Goal: Navigation & Orientation: Find specific page/section

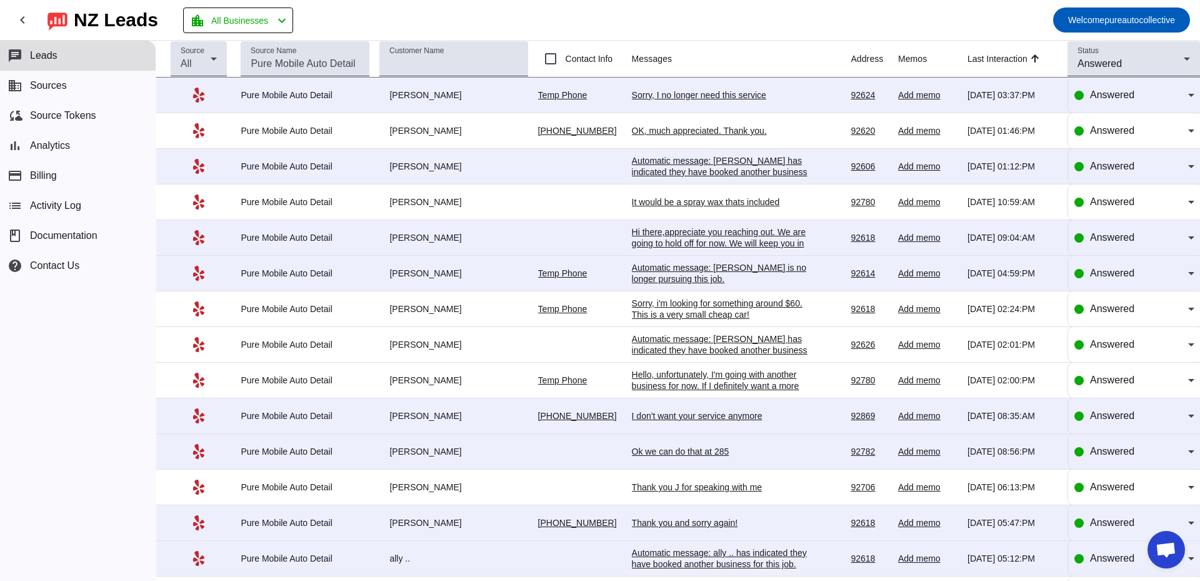
scroll to position [2219, 0]
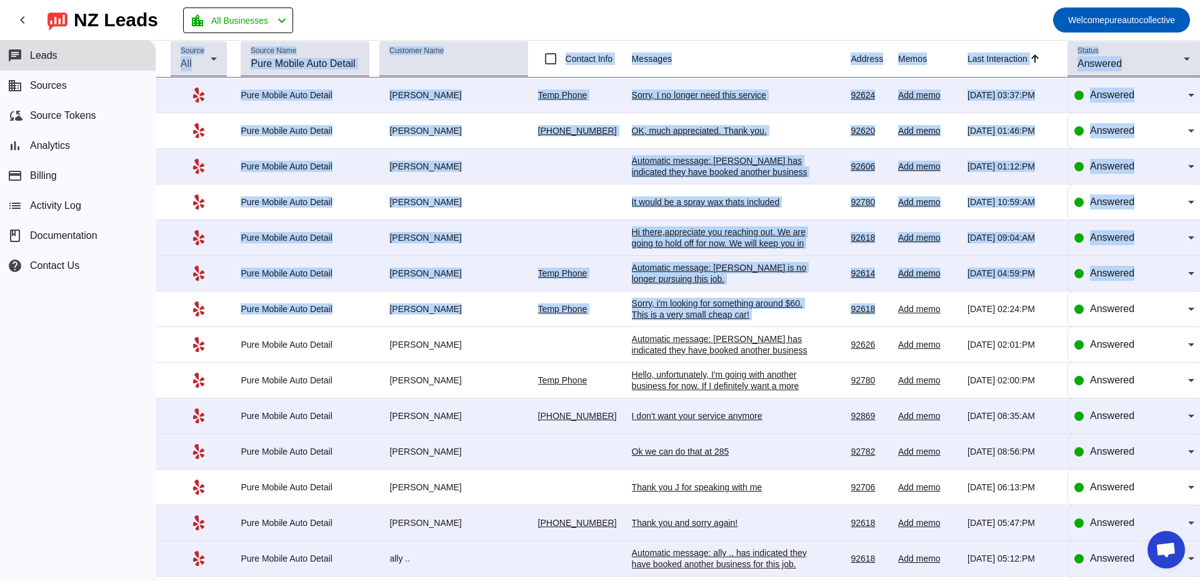
drag, startPoint x: 618, startPoint y: 14, endPoint x: 895, endPoint y: 331, distance: 420.4
click at [895, 331] on div "chevron_left [GEOGRAPHIC_DATA] Leads location_city All Businesses chevron_left …" at bounding box center [600, 290] width 1200 height 581
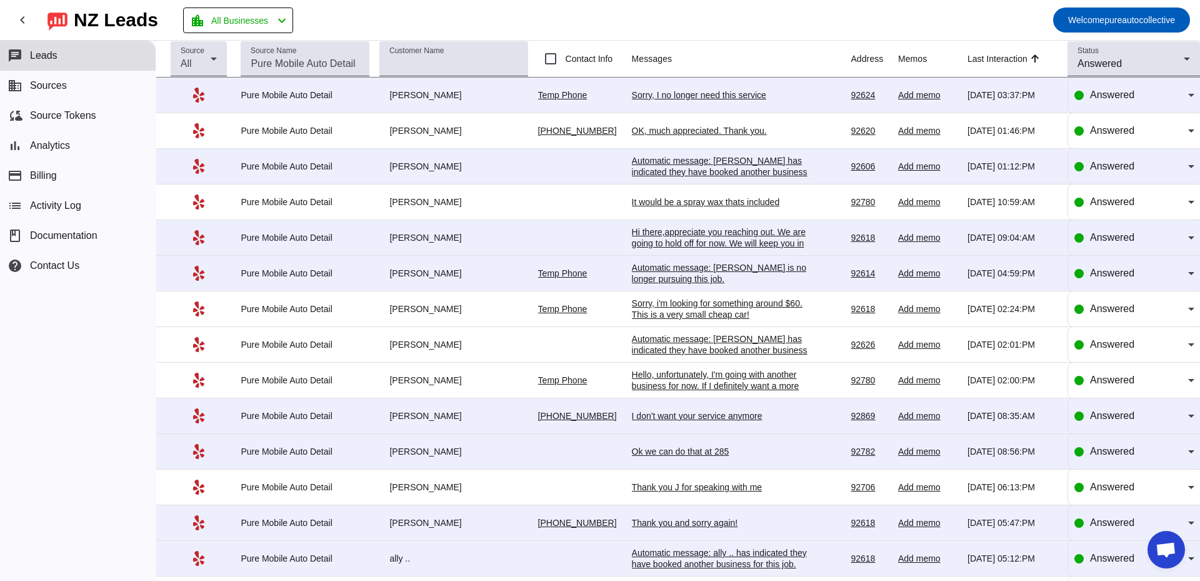
click at [708, 21] on mat-toolbar-row "chevron_left [GEOGRAPHIC_DATA] Leads location_city All Businesses chevron_left …" at bounding box center [600, 20] width 1200 height 40
drag, startPoint x: 293, startPoint y: 16, endPoint x: 608, endPoint y: 165, distance: 347.8
click at [608, 165] on div "chevron_left [GEOGRAPHIC_DATA] Leads location_city All Businesses chevron_left …" at bounding box center [600, 290] width 1200 height 581
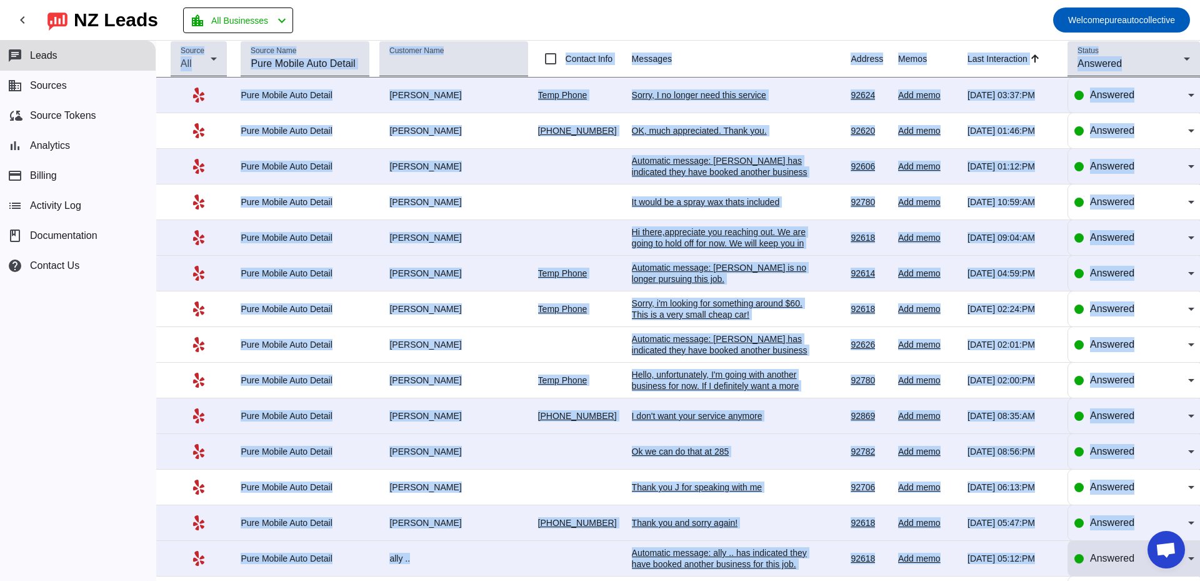
drag, startPoint x: 306, startPoint y: 21, endPoint x: 1106, endPoint y: 548, distance: 957.9
click at [1106, 548] on div "chevron_left [GEOGRAPHIC_DATA] Leads location_city All Businesses chevron_left …" at bounding box center [600, 290] width 1200 height 581
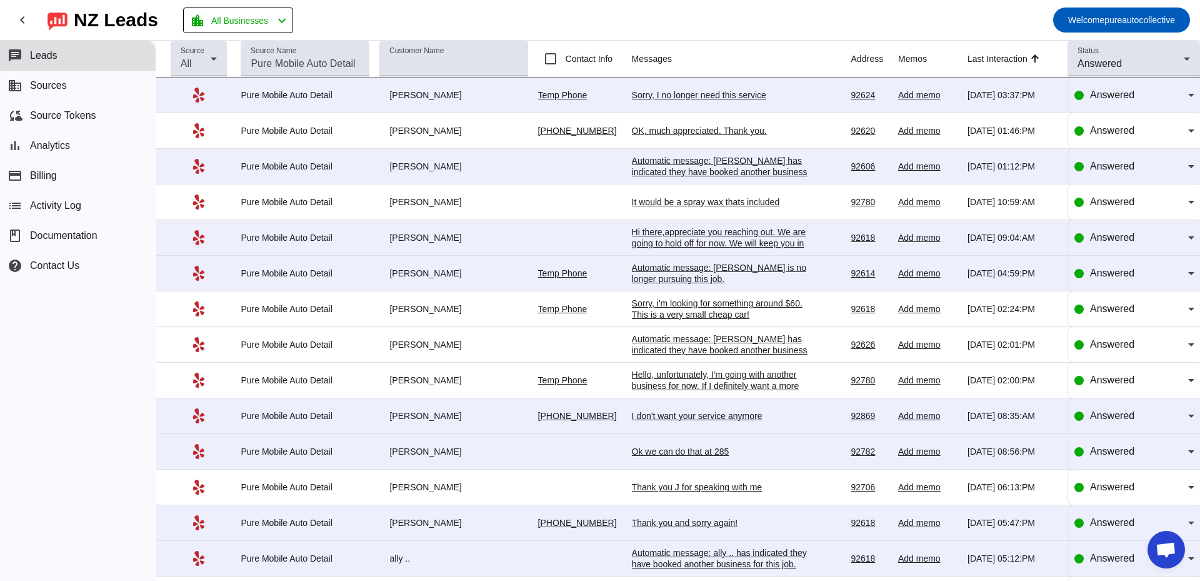
click at [863, 27] on mat-toolbar-row "chevron_left [GEOGRAPHIC_DATA] Leads location_city All Businesses chevron_left …" at bounding box center [600, 20] width 1200 height 40
drag, startPoint x: 333, startPoint y: 16, endPoint x: 1037, endPoint y: 501, distance: 855.7
click at [1040, 511] on div "chevron_left [GEOGRAPHIC_DATA] Leads location_city All Businesses chevron_left …" at bounding box center [600, 290] width 1200 height 581
click at [551, 17] on mat-toolbar-row "chevron_left [GEOGRAPHIC_DATA] Leads location_city All Businesses chevron_left …" at bounding box center [600, 20] width 1200 height 40
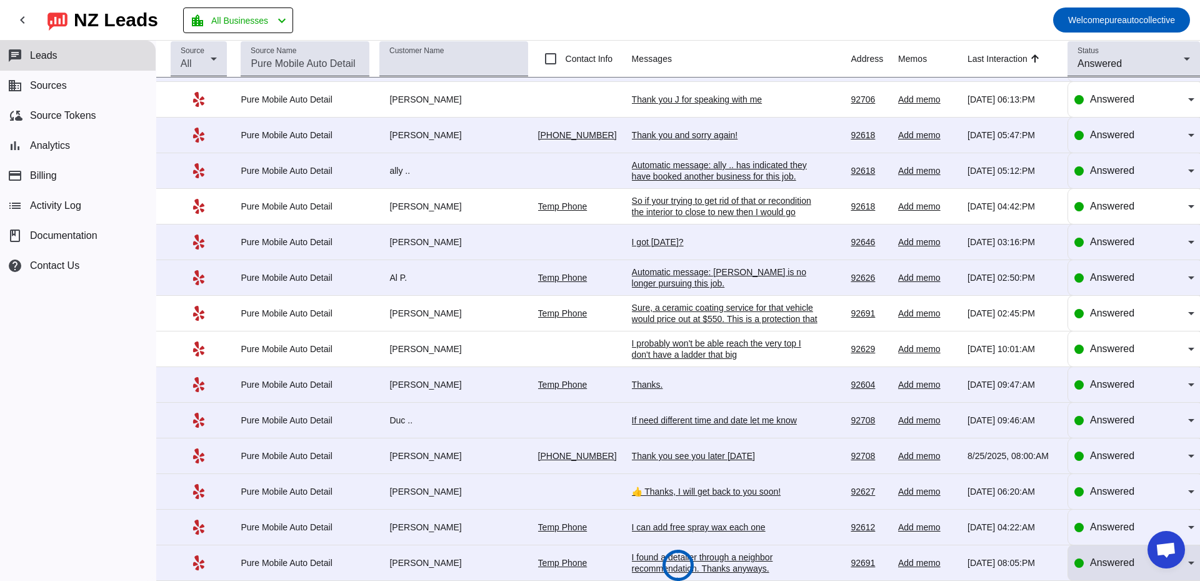
drag, startPoint x: 328, startPoint y: 20, endPoint x: 1168, endPoint y: 579, distance: 1009.3
click at [1181, 580] on html "chevron_left [GEOGRAPHIC_DATA] Leads location_city All Businesses chevron_left …" at bounding box center [600, 290] width 1200 height 581
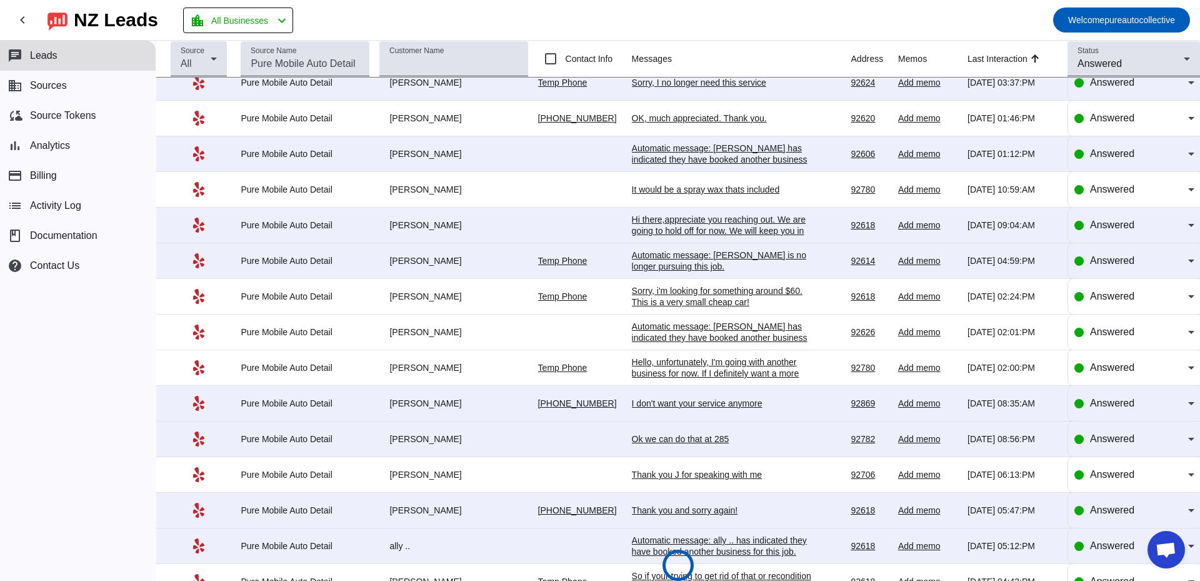
scroll to position [0, 0]
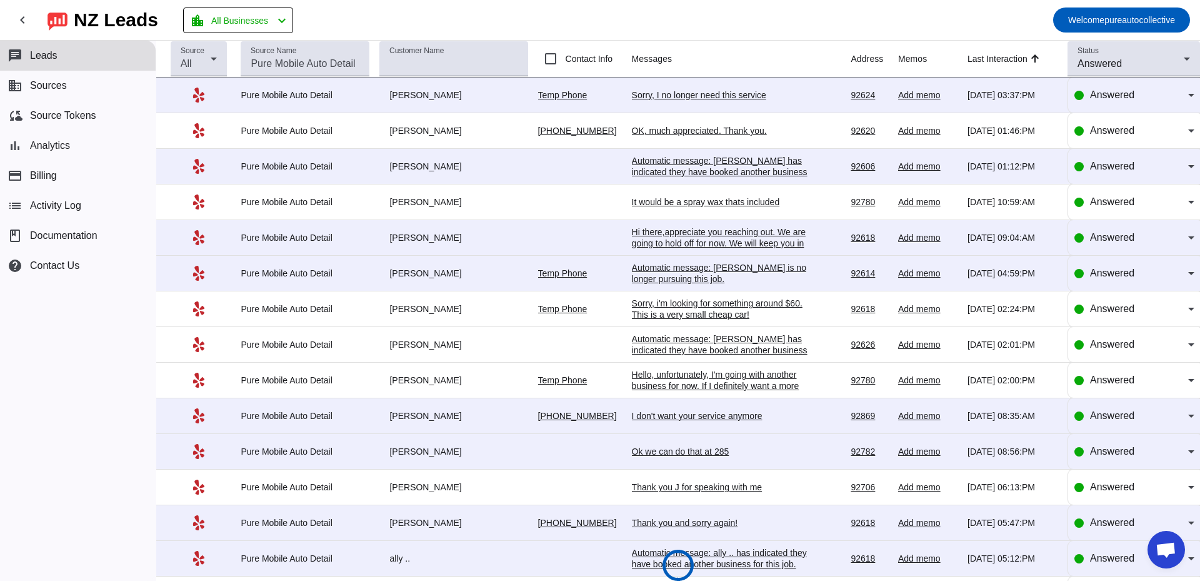
click at [349, 19] on mat-toolbar-row "chevron_left [GEOGRAPHIC_DATA] Leads location_city All Businesses chevron_left …" at bounding box center [600, 20] width 1200 height 40
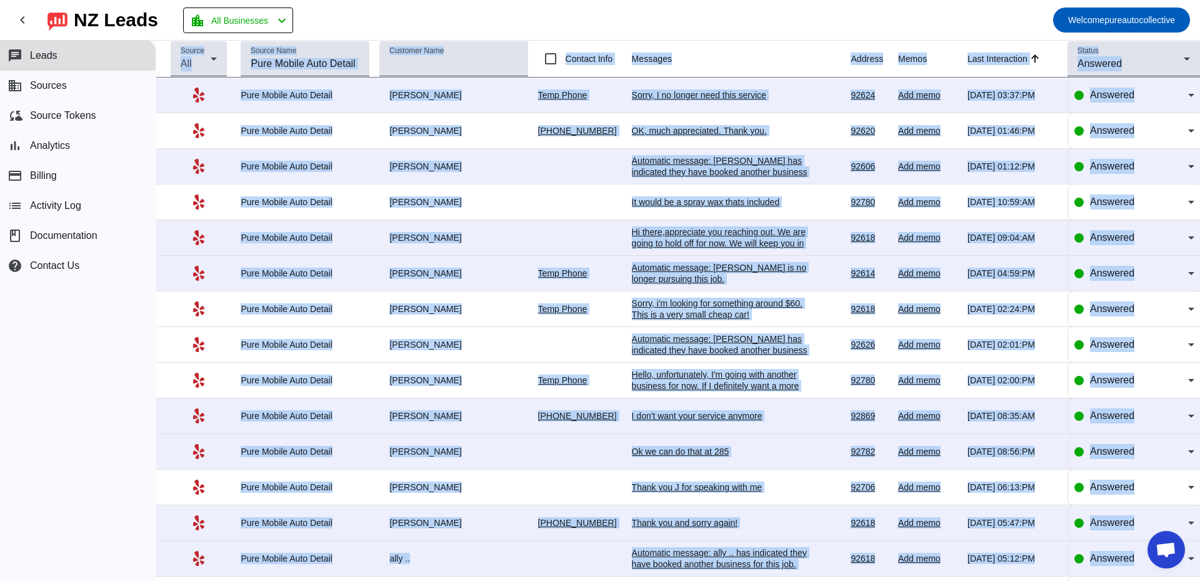
drag, startPoint x: 318, startPoint y: 11, endPoint x: 963, endPoint y: 519, distance: 821.7
click at [1087, 580] on html "chevron_left [GEOGRAPHIC_DATA] Leads location_city All Businesses chevron_left …" at bounding box center [600, 290] width 1200 height 581
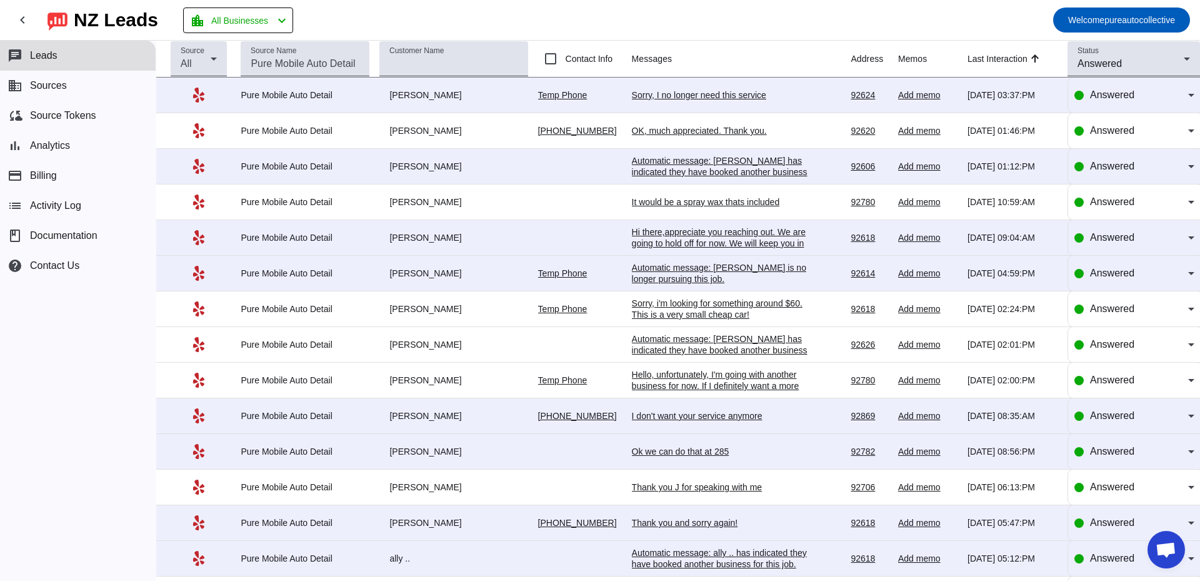
click at [335, 18] on mat-toolbar-row "chevron_left [GEOGRAPHIC_DATA] Leads location_city All Businesses chevron_left …" at bounding box center [600, 20] width 1200 height 40
drag, startPoint x: 335, startPoint y: 18, endPoint x: 1050, endPoint y: 592, distance: 917.3
click at [1050, 580] on html "chevron_left [GEOGRAPHIC_DATA] Leads location_city All Businesses chevron_left …" at bounding box center [600, 290] width 1200 height 581
click at [348, 23] on mat-toolbar-row "chevron_left [GEOGRAPHIC_DATA] Leads location_city All Businesses chevron_left …" at bounding box center [600, 20] width 1200 height 40
drag, startPoint x: 348, startPoint y: 23, endPoint x: 1047, endPoint y: 518, distance: 856.9
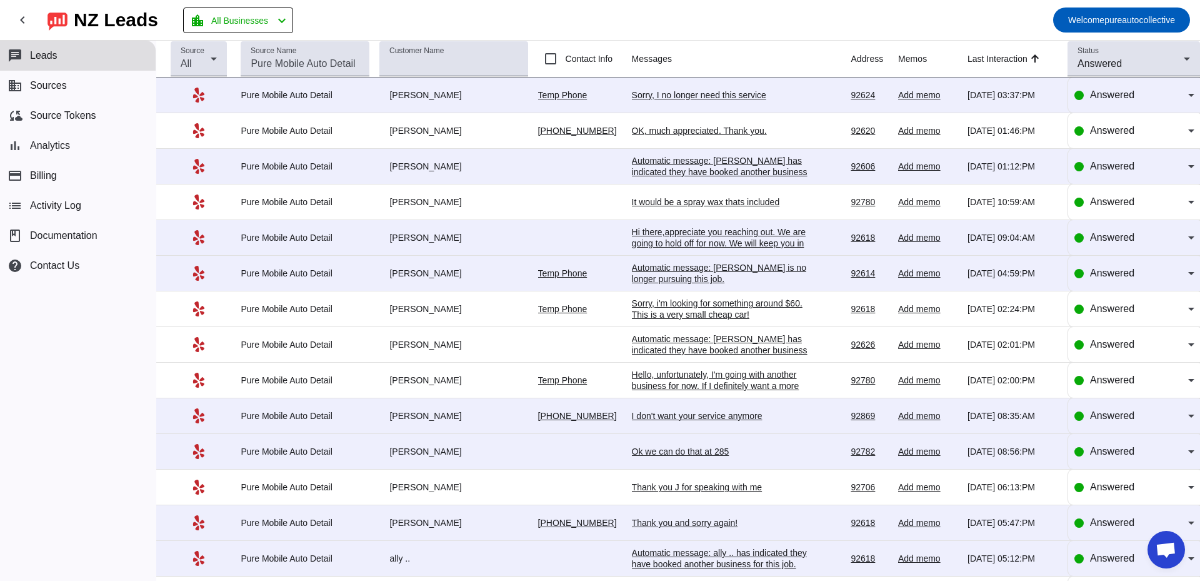
click at [1046, 518] on div "chevron_left [GEOGRAPHIC_DATA] Leads location_city All Businesses chevron_left …" at bounding box center [600, 290] width 1200 height 581
click at [340, 20] on mat-toolbar-row "chevron_left [GEOGRAPHIC_DATA] Leads location_city All Businesses chevron_left …" at bounding box center [600, 20] width 1200 height 40
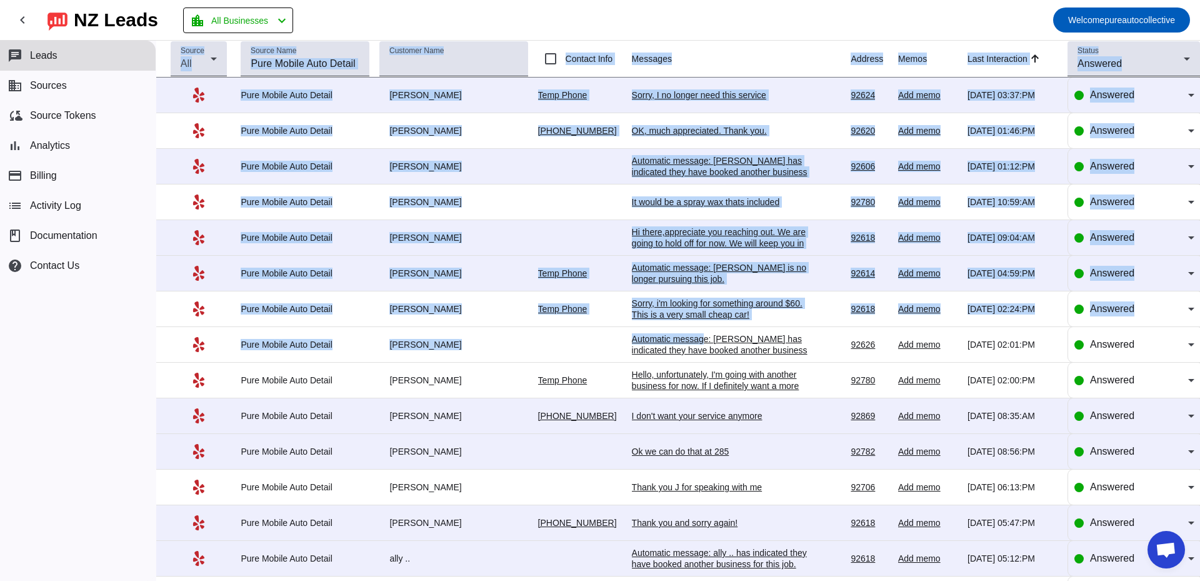
drag, startPoint x: 334, startPoint y: 11, endPoint x: 708, endPoint y: 348, distance: 502.8
click at [707, 347] on div "chevron_left [GEOGRAPHIC_DATA] Leads location_city All Businesses chevron_left …" at bounding box center [600, 290] width 1200 height 581
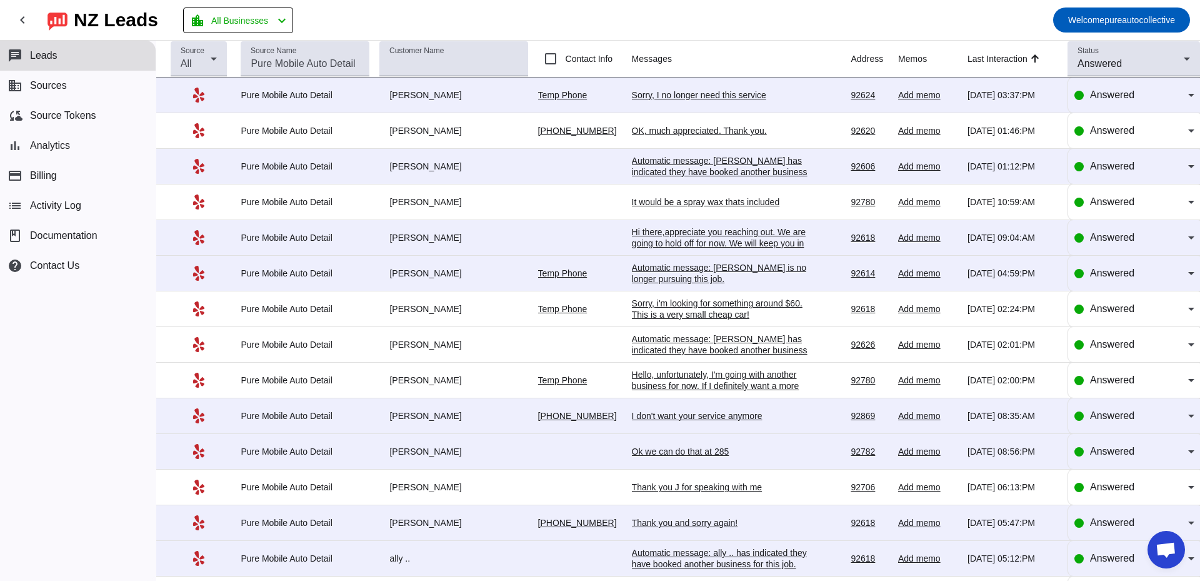
click at [332, 6] on mat-toolbar-row "chevron_left [GEOGRAPHIC_DATA] Leads location_city All Businesses chevron_left …" at bounding box center [600, 20] width 1200 height 40
click at [396, 17] on mat-toolbar-row "chevron_left [GEOGRAPHIC_DATA] Leads location_city All Businesses chevron_left …" at bounding box center [600, 20] width 1200 height 40
